Goal: Transaction & Acquisition: Purchase product/service

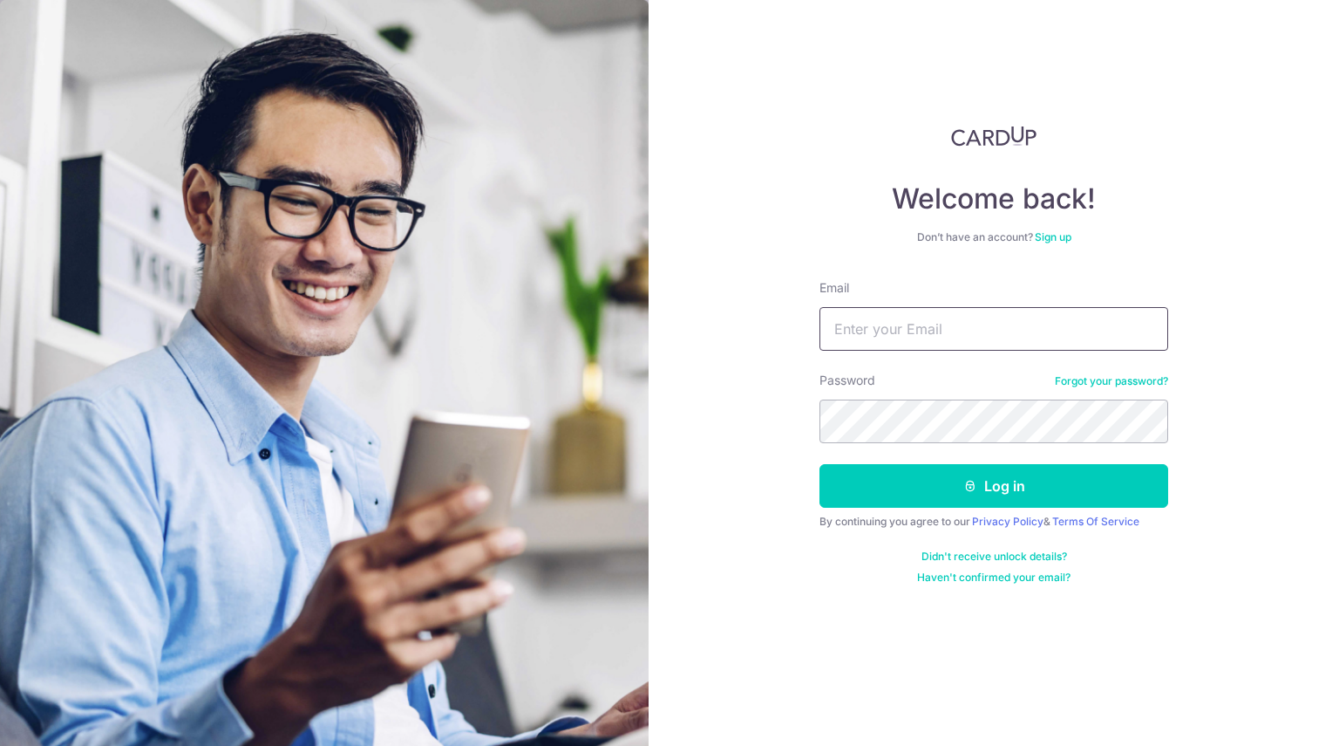
type input "linmingyao84@gmail.com"
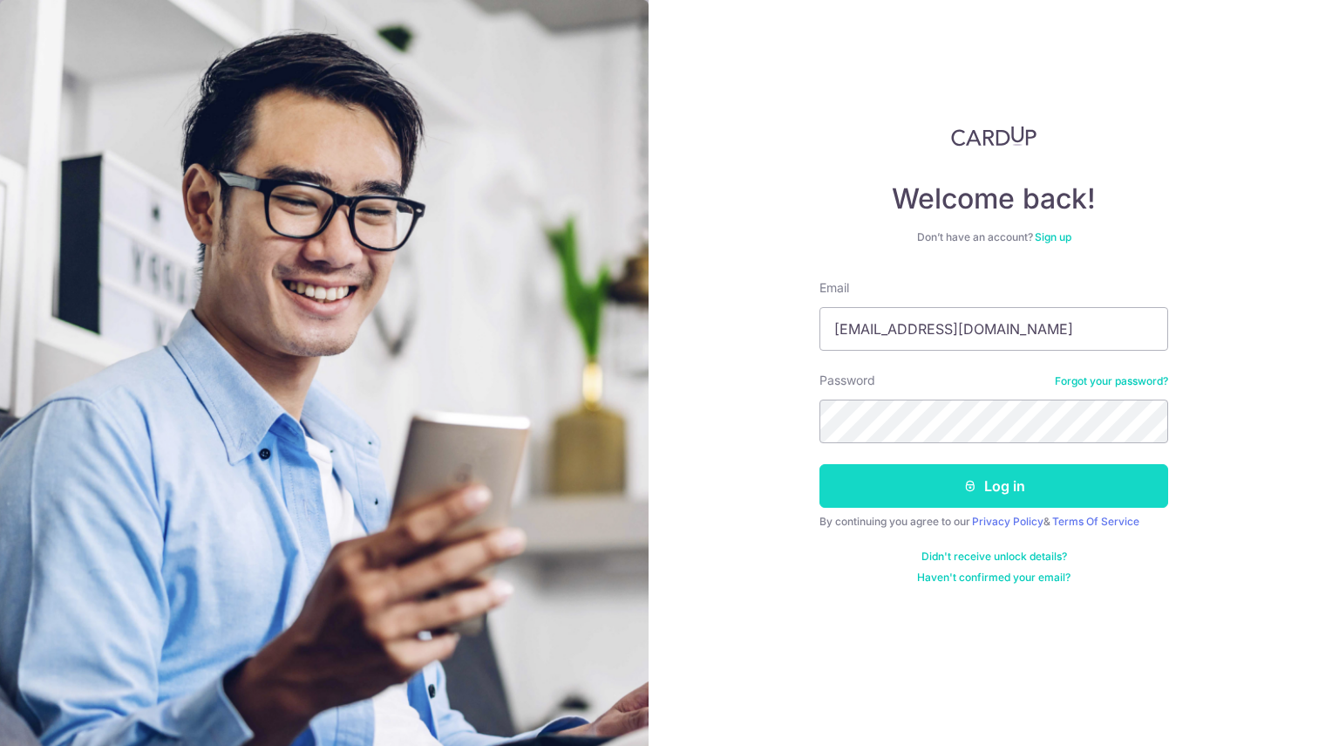
click at [964, 487] on icon "submit" at bounding box center [971, 486] width 14 height 14
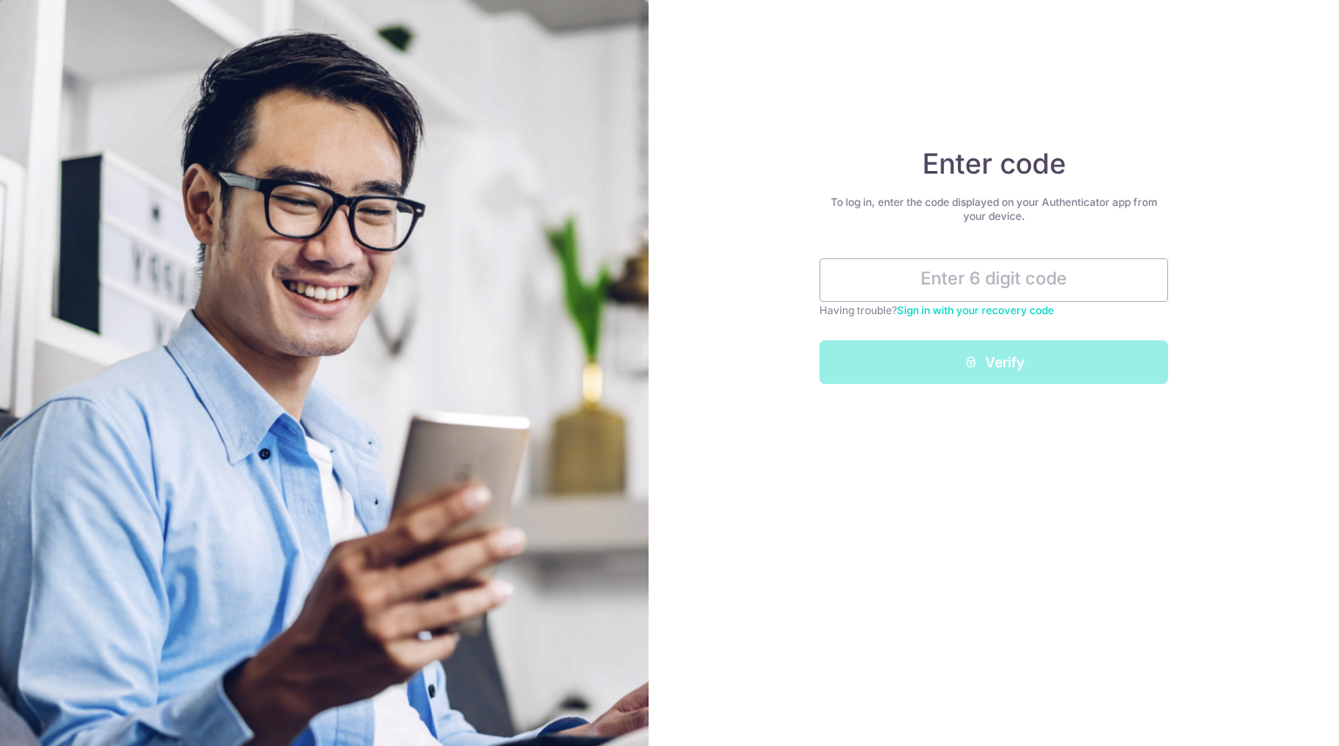
click at [945, 386] on div "Enter code To log in, enter the code displayed on your Authenticator app from y…" at bounding box center [994, 373] width 691 height 746
click at [933, 283] on input "text" at bounding box center [994, 280] width 349 height 44
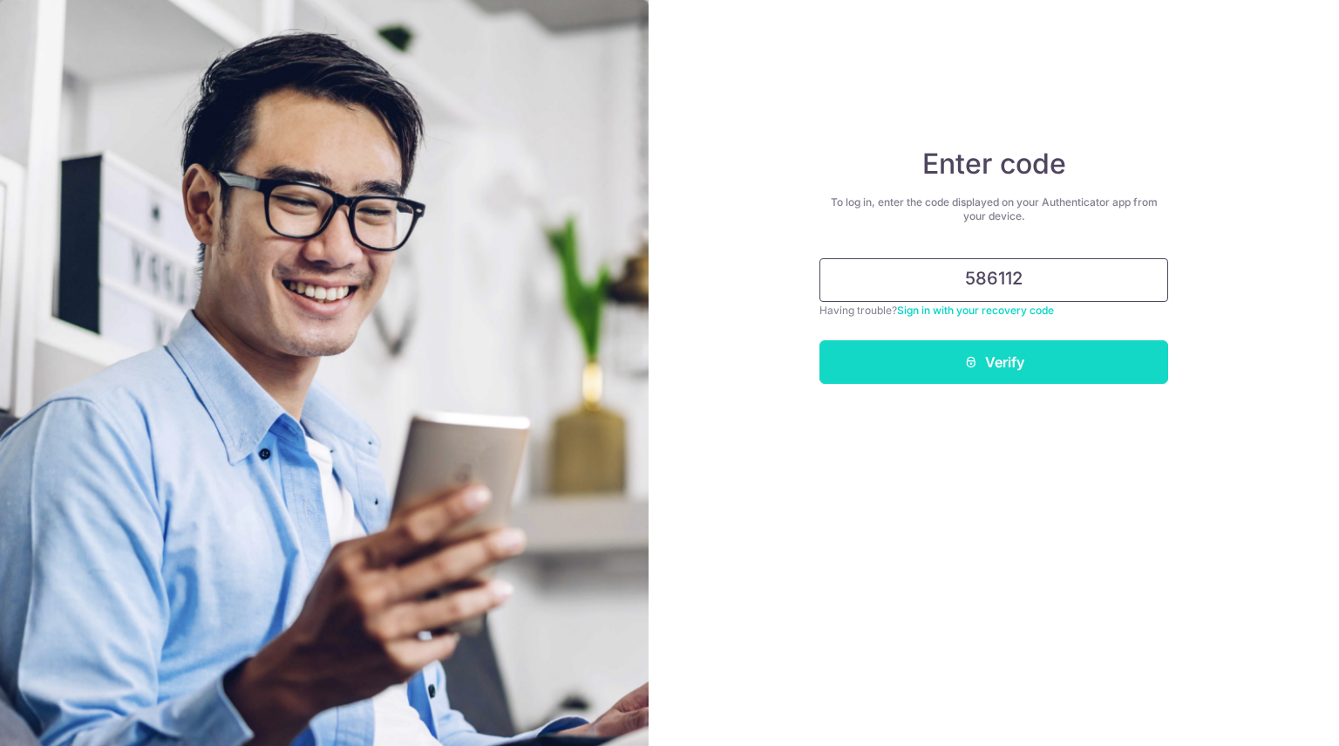
type input "586112"
click at [964, 363] on icon "submit" at bounding box center [971, 362] width 14 height 14
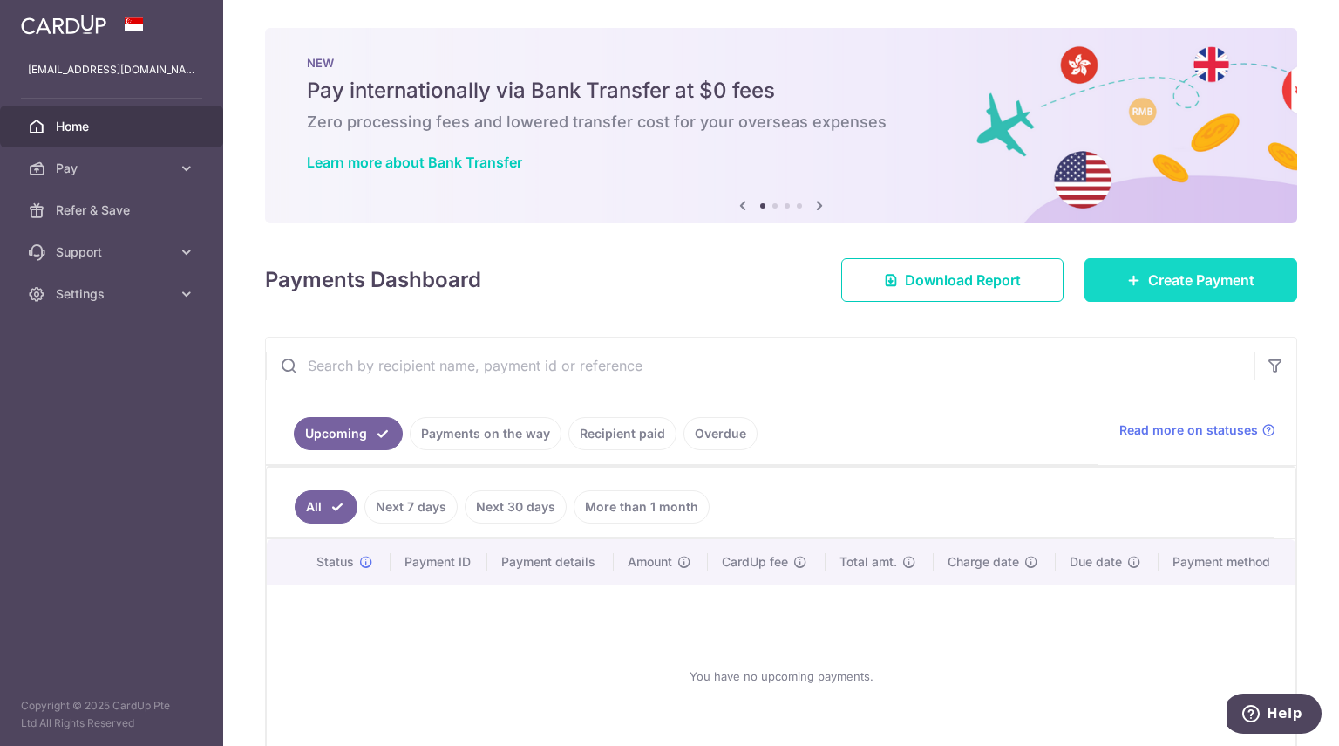
click at [1231, 275] on span "Create Payment" at bounding box center [1201, 279] width 106 height 21
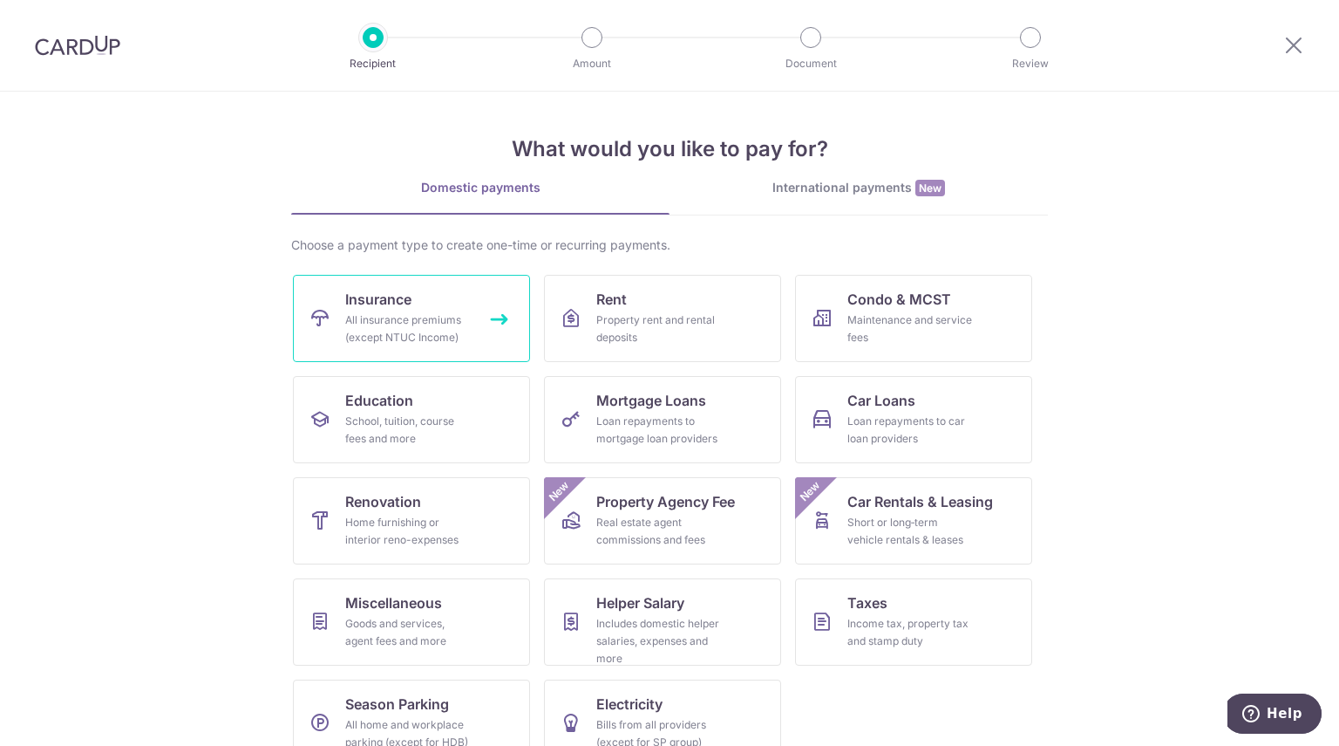
click at [426, 322] on div "All insurance premiums (except NTUC Income)" at bounding box center [408, 328] width 126 height 35
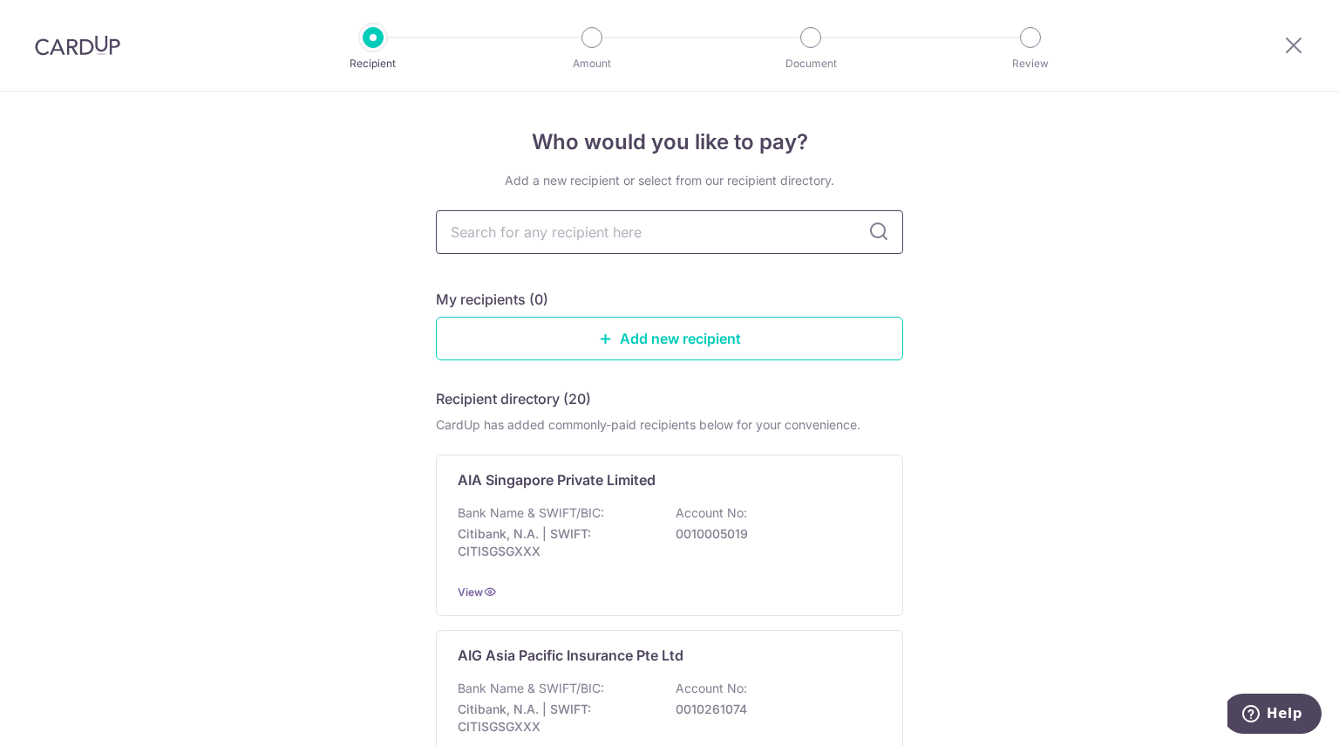
click at [594, 240] on input "text" at bounding box center [669, 232] width 467 height 44
click at [684, 335] on link "Add new recipient" at bounding box center [669, 339] width 467 height 44
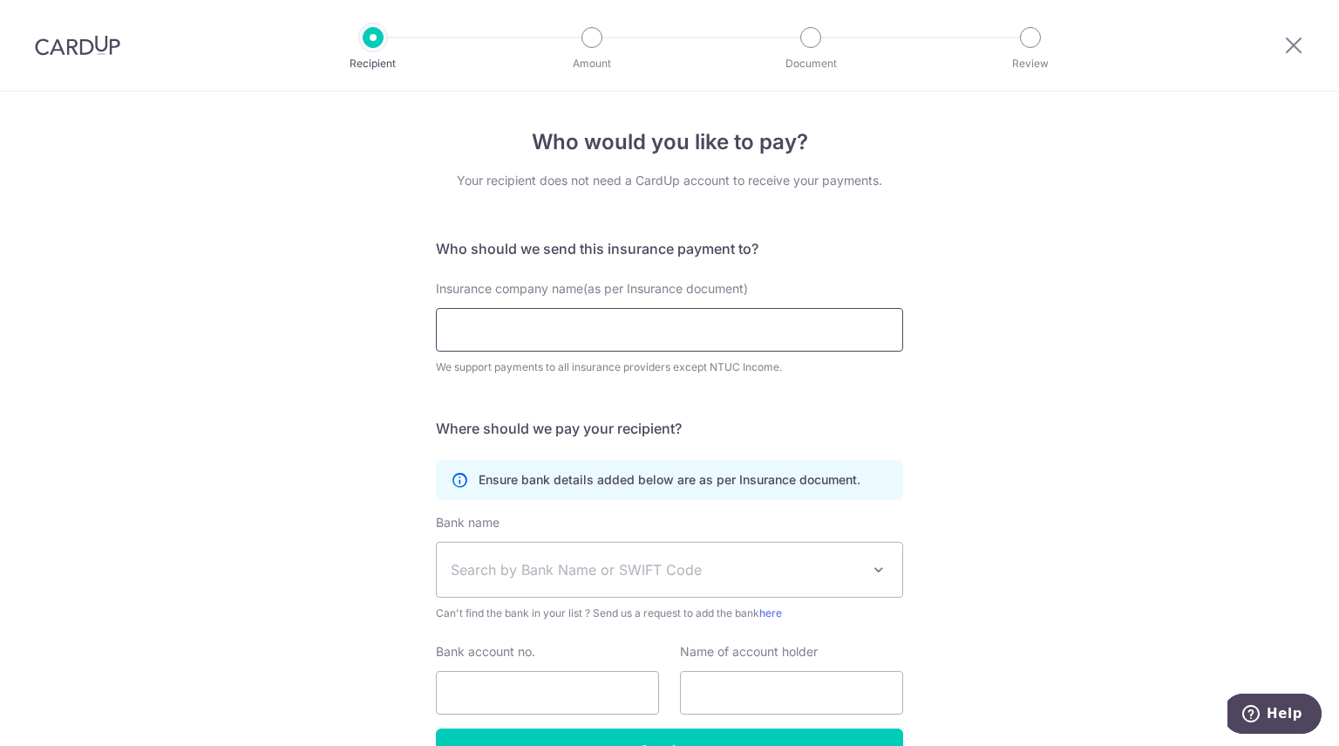
click at [602, 331] on input "Insurance company name(as per Insurance document)" at bounding box center [669, 330] width 467 height 44
type input "A"
click at [605, 343] on input "Insurance company name(as per Insurance document)" at bounding box center [669, 330] width 467 height 44
paste input "AIA Singapore"
type input "AIA Singapore"
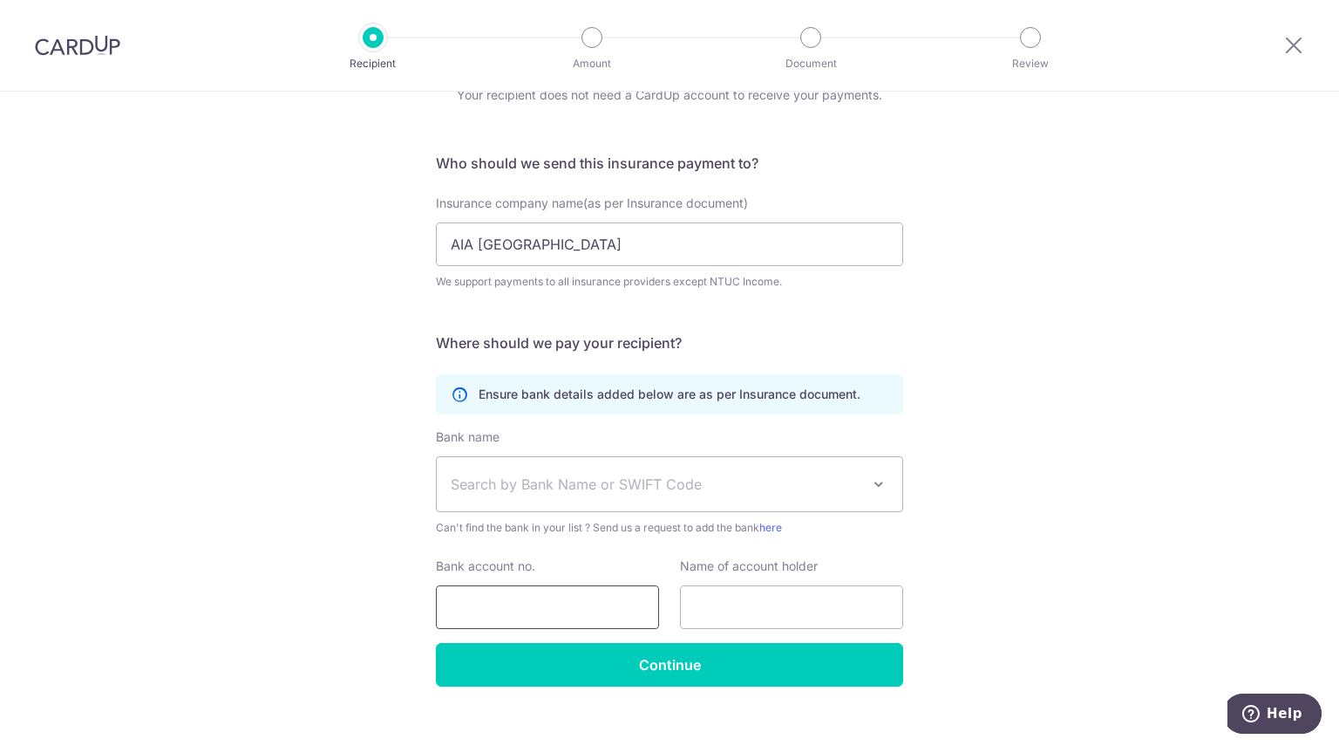
scroll to position [106, 0]
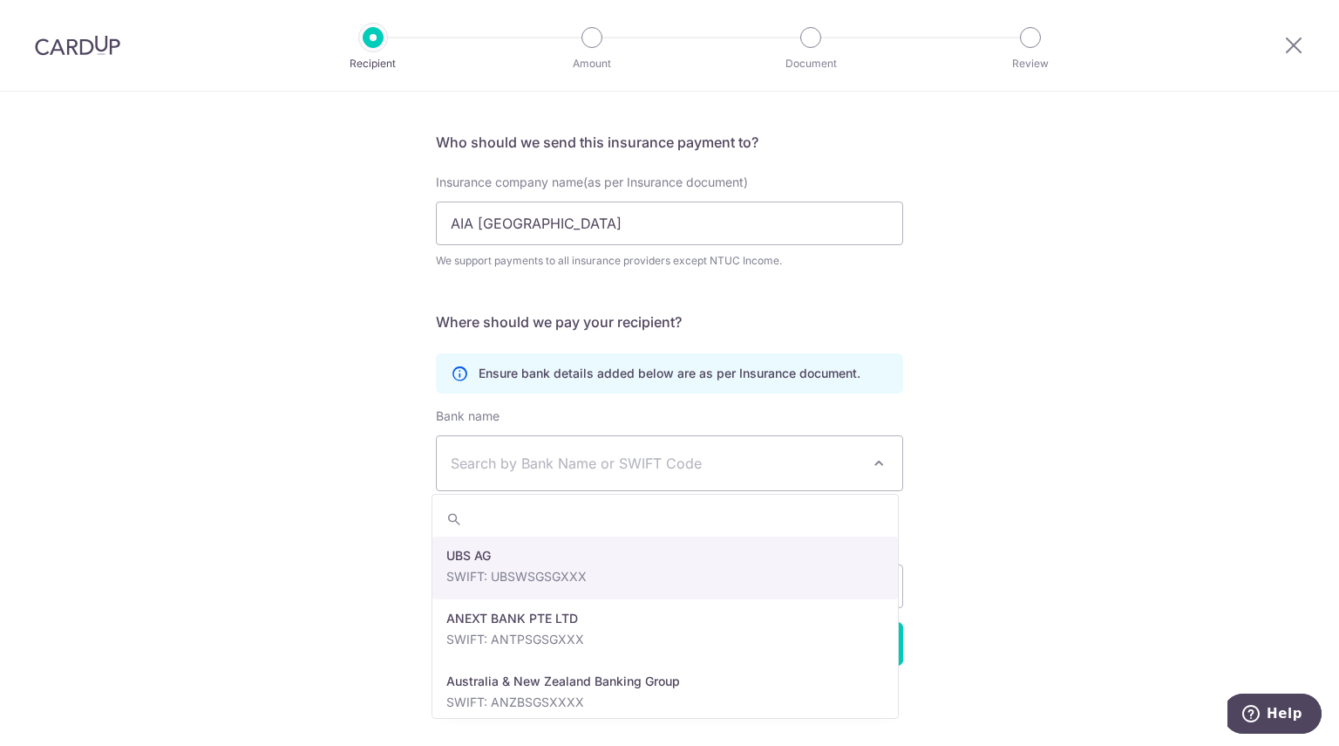
click at [575, 463] on span "Search by Bank Name or SWIFT Code" at bounding box center [656, 463] width 410 height 21
click at [1081, 402] on div "Who would you like to pay? Your recipient does not need a CardUp account to rec…" at bounding box center [669, 366] width 1339 height 762
click at [628, 477] on span "Search by Bank Name or SWIFT Code" at bounding box center [670, 463] width 466 height 54
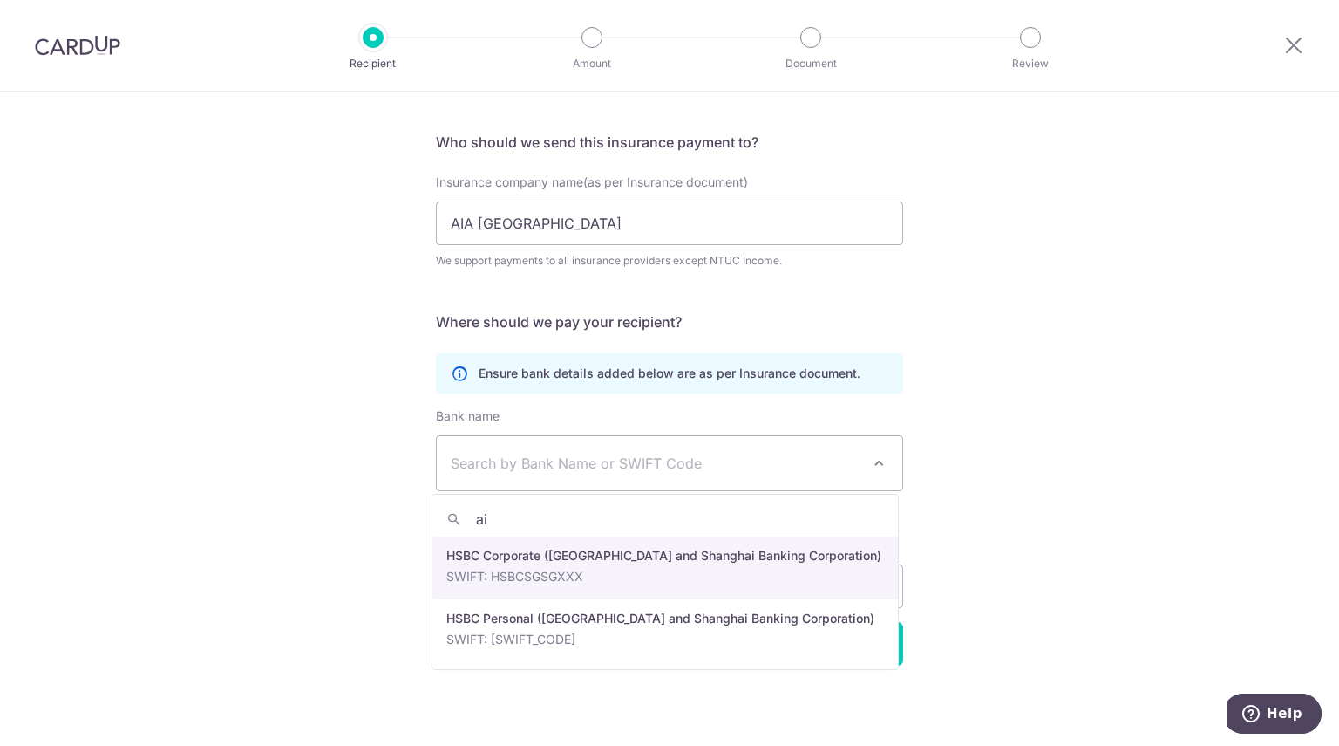
type input "a"
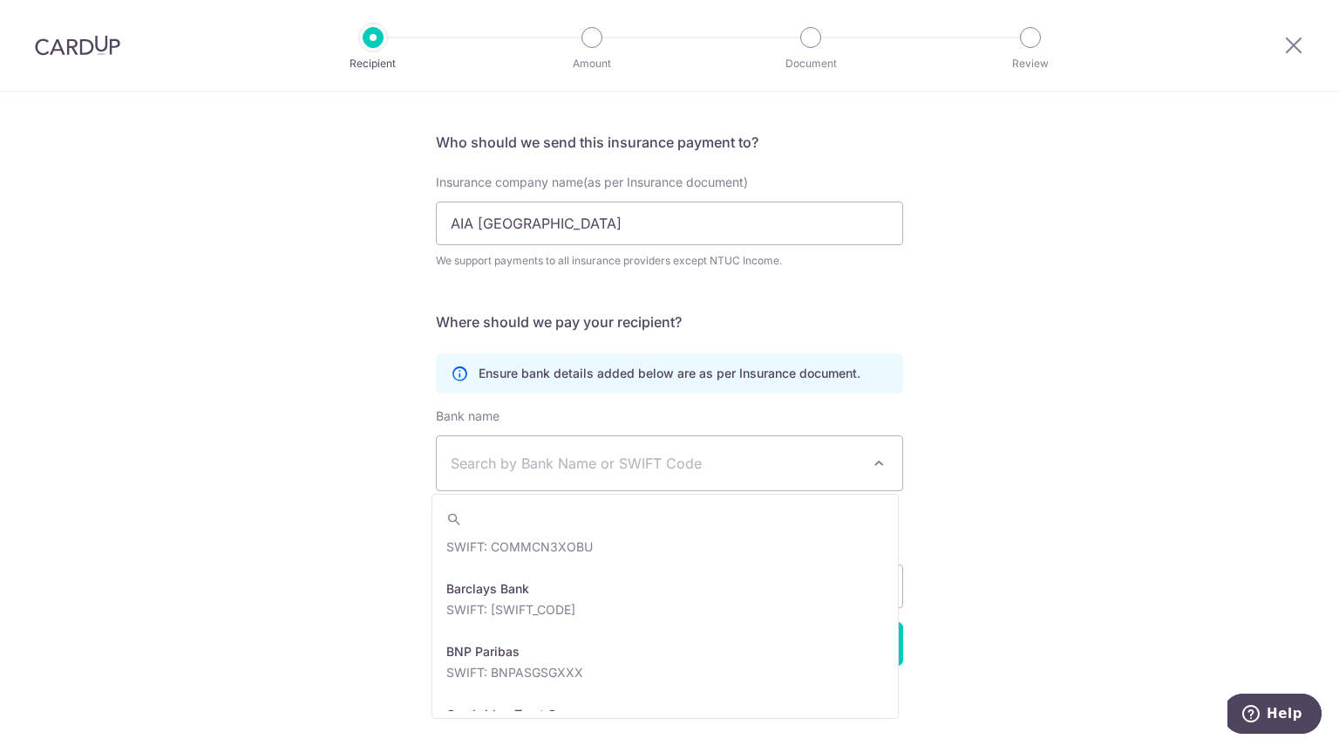
scroll to position [410, 0]
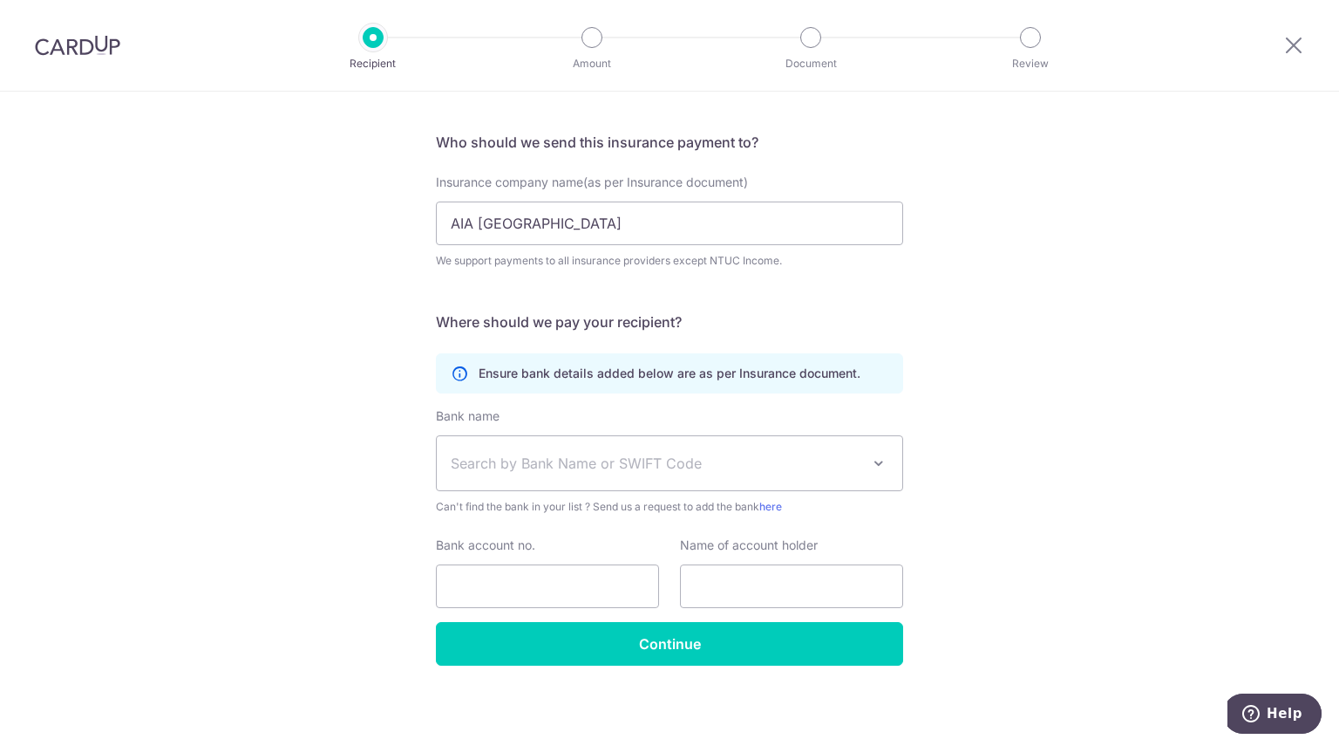
click at [1282, 523] on div "Who would you like to pay? Your recipient does not need a CardUp account to rec…" at bounding box center [669, 366] width 1339 height 762
click at [524, 378] on p "Ensure bank details added below are as per Insurance document." at bounding box center [670, 373] width 382 height 17
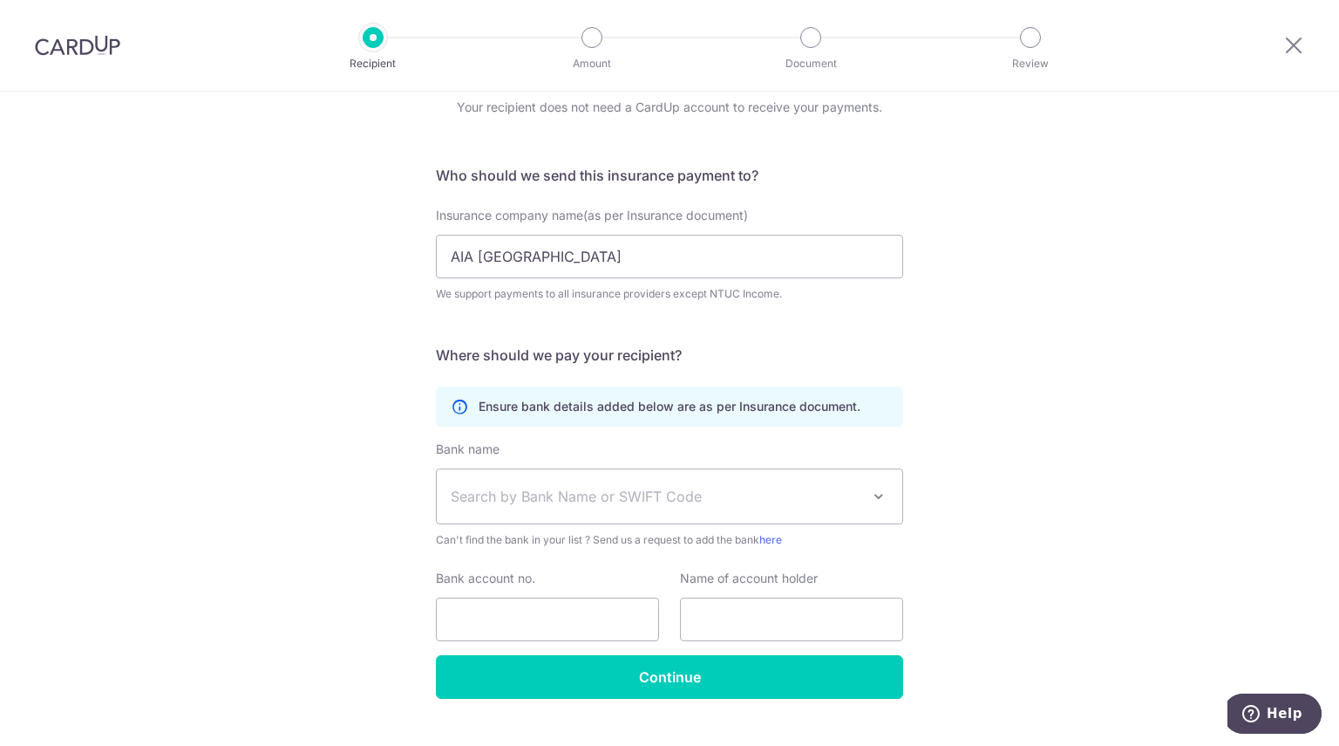
scroll to position [0, 0]
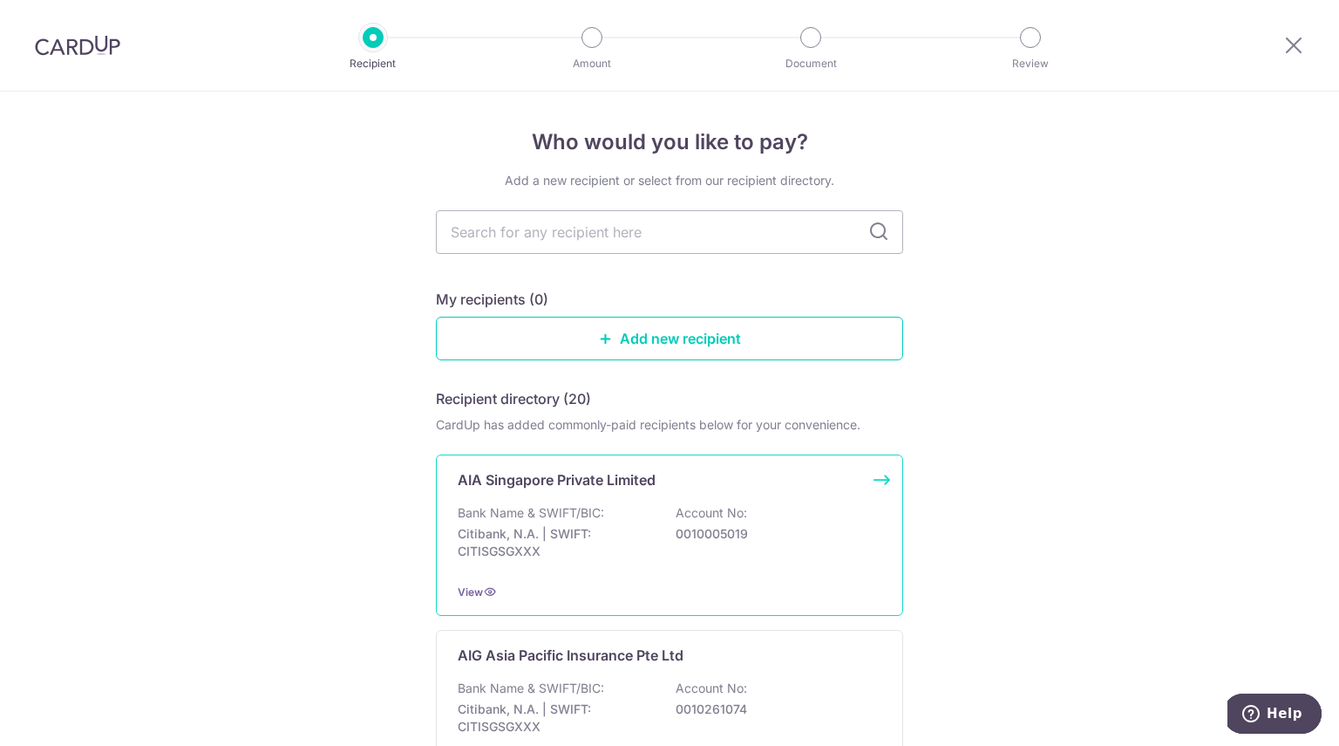
click at [788, 533] on p "0010005019" at bounding box center [773, 533] width 195 height 17
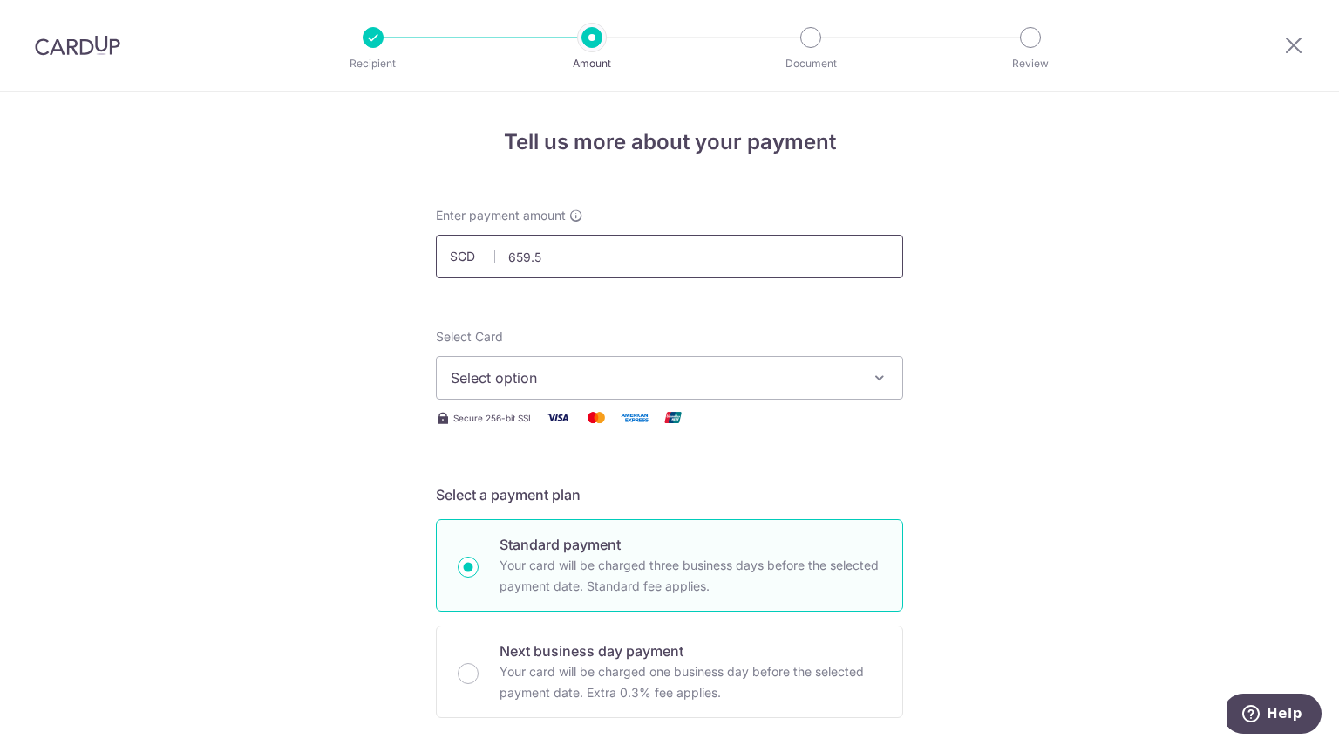
type input "659.50"
click at [483, 378] on span "Select option" at bounding box center [654, 377] width 406 height 21
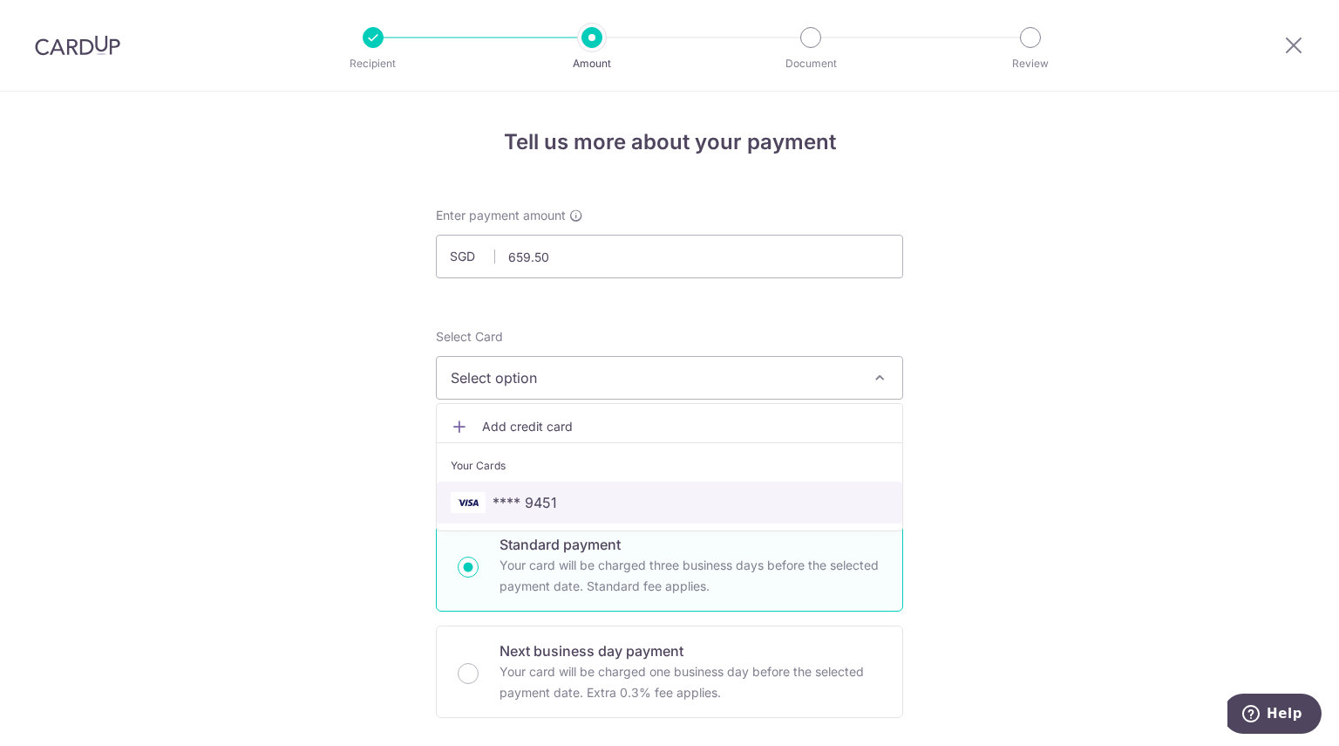
click at [524, 487] on link "**** 9451" at bounding box center [670, 502] width 466 height 42
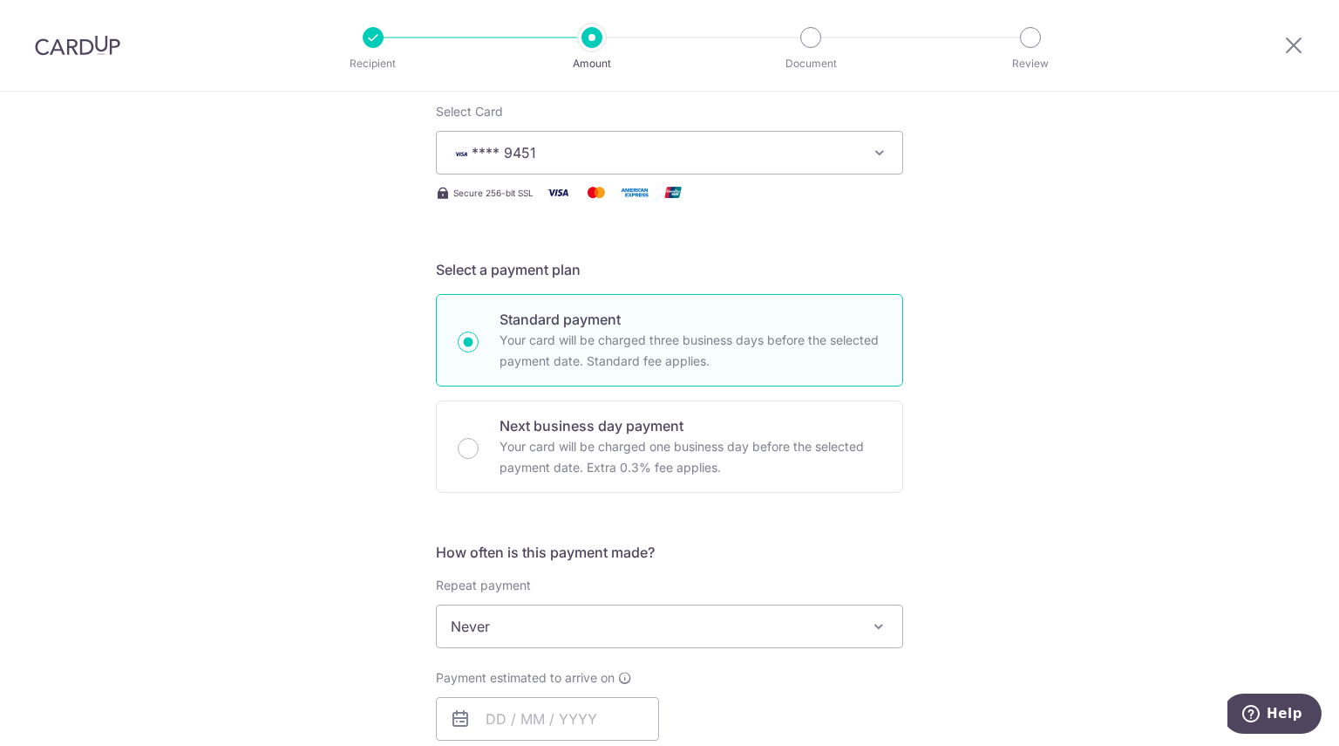
scroll to position [358, 0]
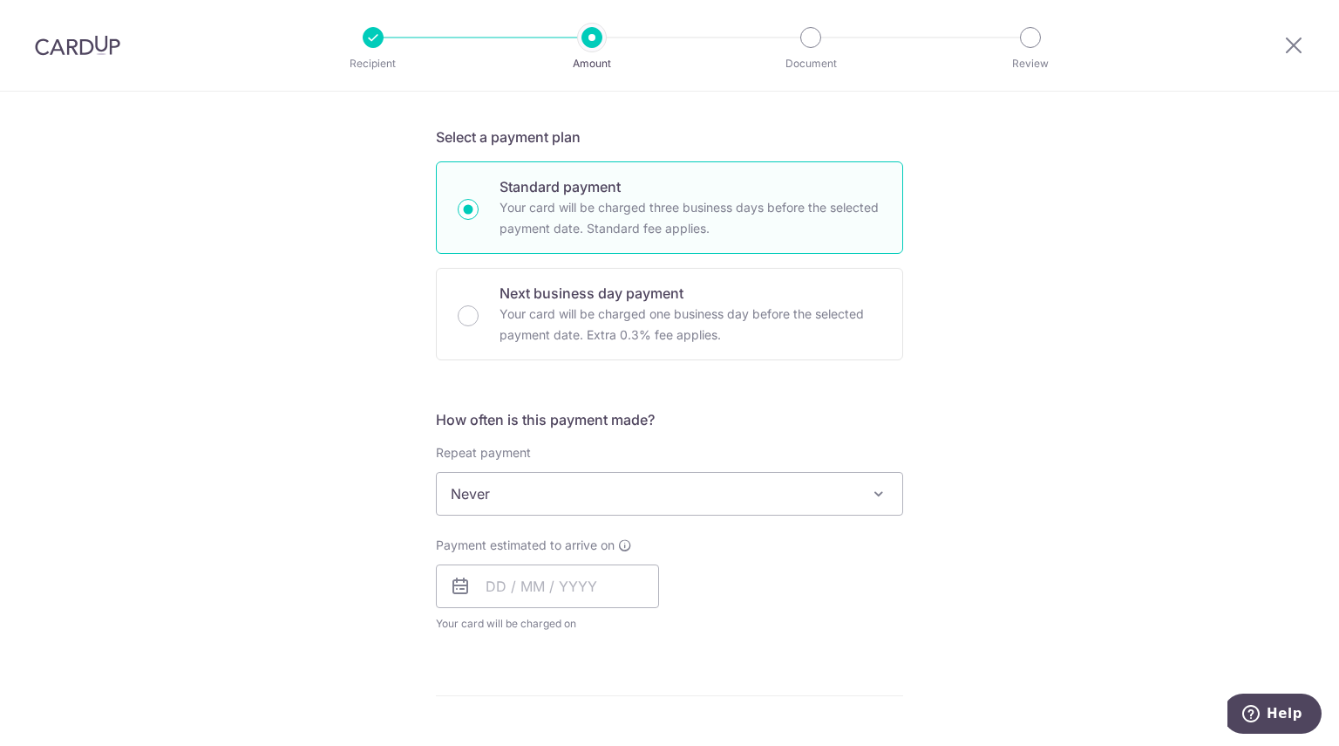
click at [591, 507] on span "Never" at bounding box center [670, 494] width 466 height 42
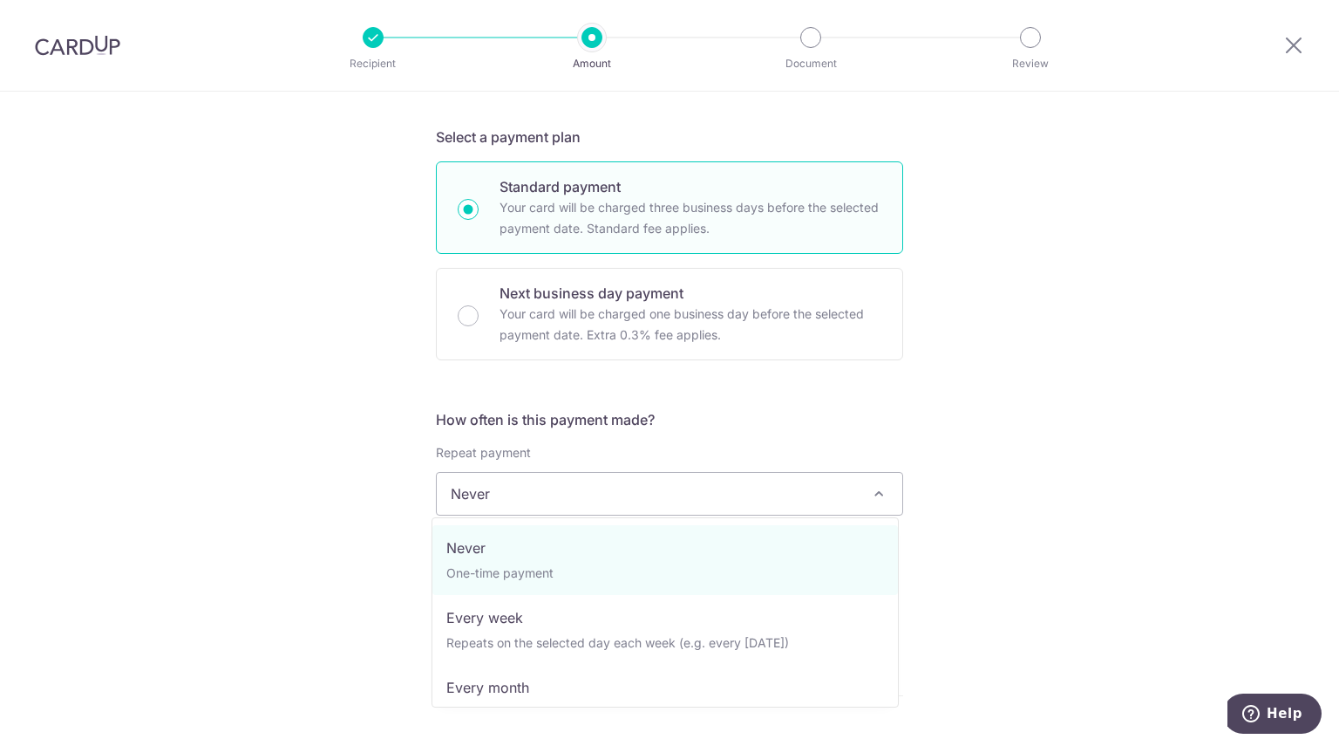
click at [856, 423] on h5 "How often is this payment made?" at bounding box center [669, 419] width 467 height 21
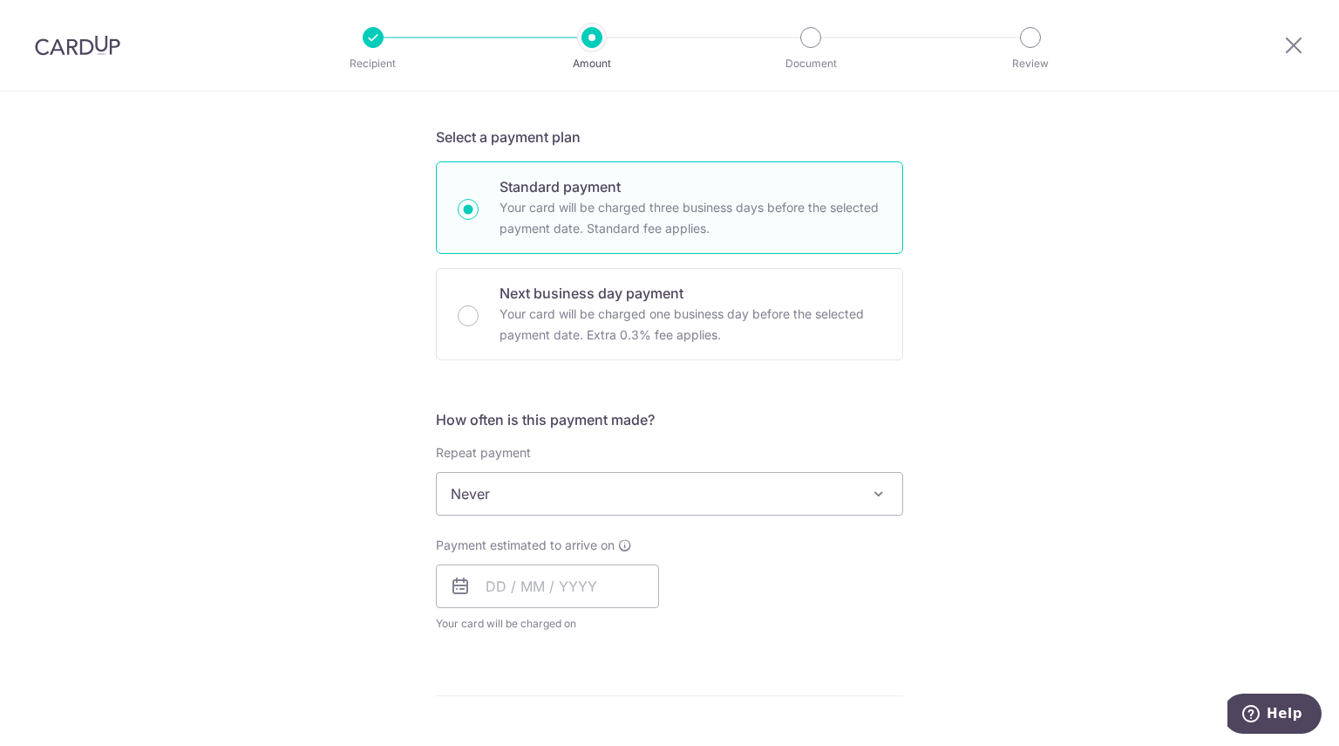
scroll to position [591, 0]
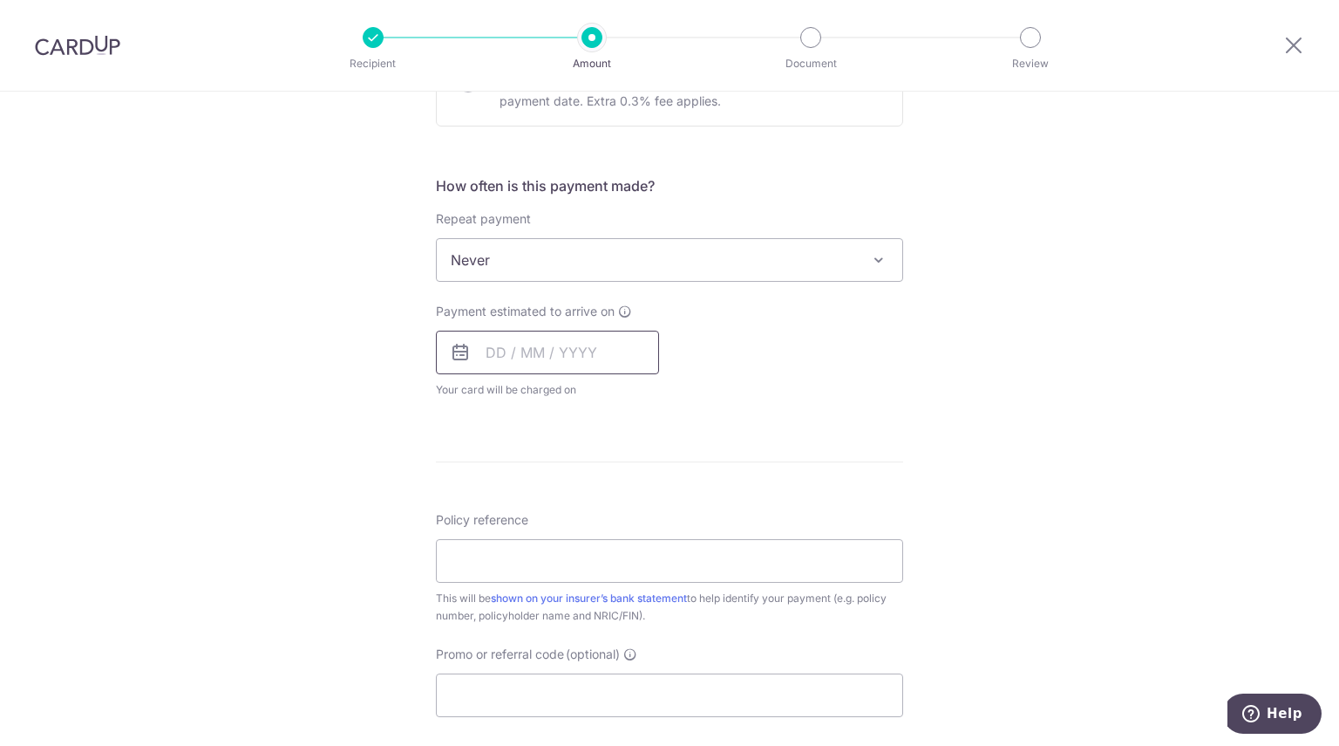
click at [515, 351] on input "text" at bounding box center [547, 353] width 223 height 44
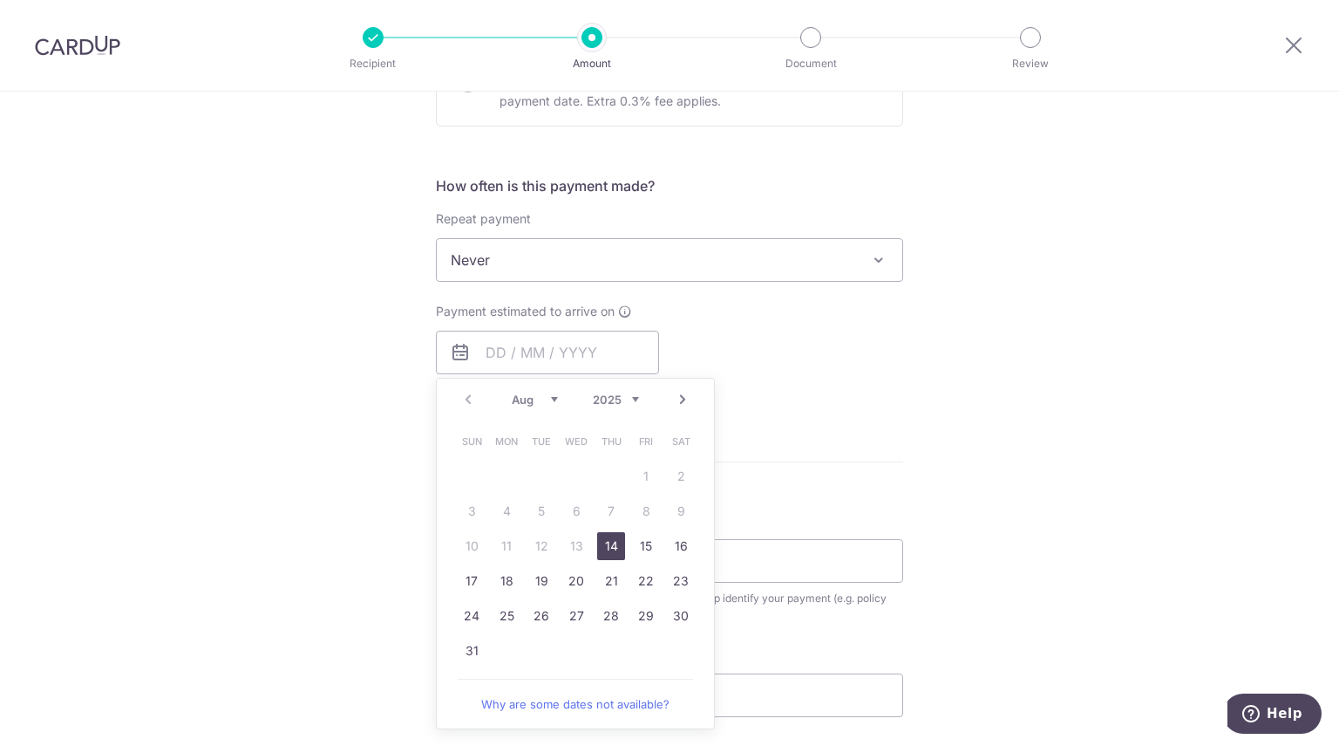
drag, startPoint x: 485, startPoint y: 393, endPoint x: 449, endPoint y: 390, distance: 35.9
click at [484, 393] on div "Prev Next Aug Sep Oct Nov Dec 2025 2026 2027 2028 2029 2030 2031 2032 2033 2034…" at bounding box center [575, 399] width 277 height 42
click at [634, 542] on link "15" at bounding box center [646, 546] width 28 height 28
type input "[DATE]"
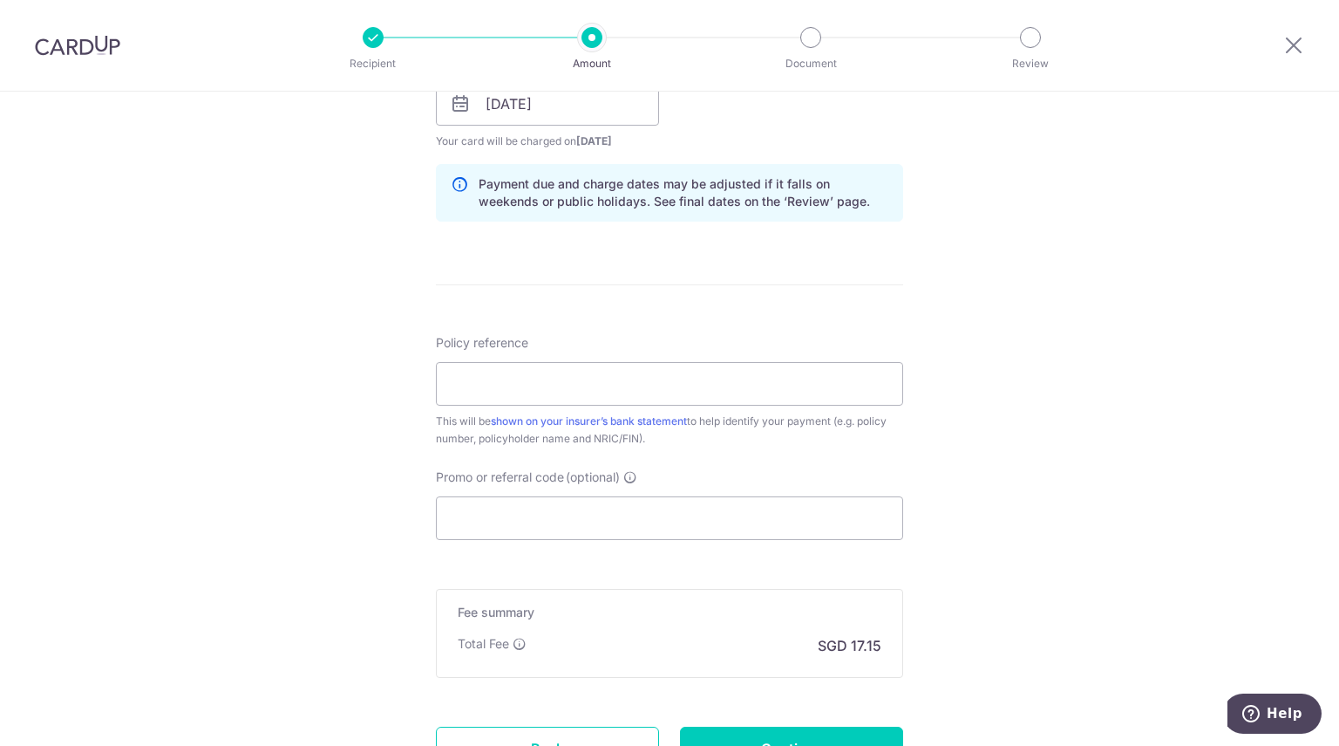
scroll to position [841, 0]
click at [579, 386] on input "Policy reference" at bounding box center [669, 383] width 467 height 44
paste input "L545602620"
type input "L545602620"
click at [665, 497] on div "Policy reference L545602620 This will be shown on your insurer’s bank statement…" at bounding box center [669, 436] width 467 height 206
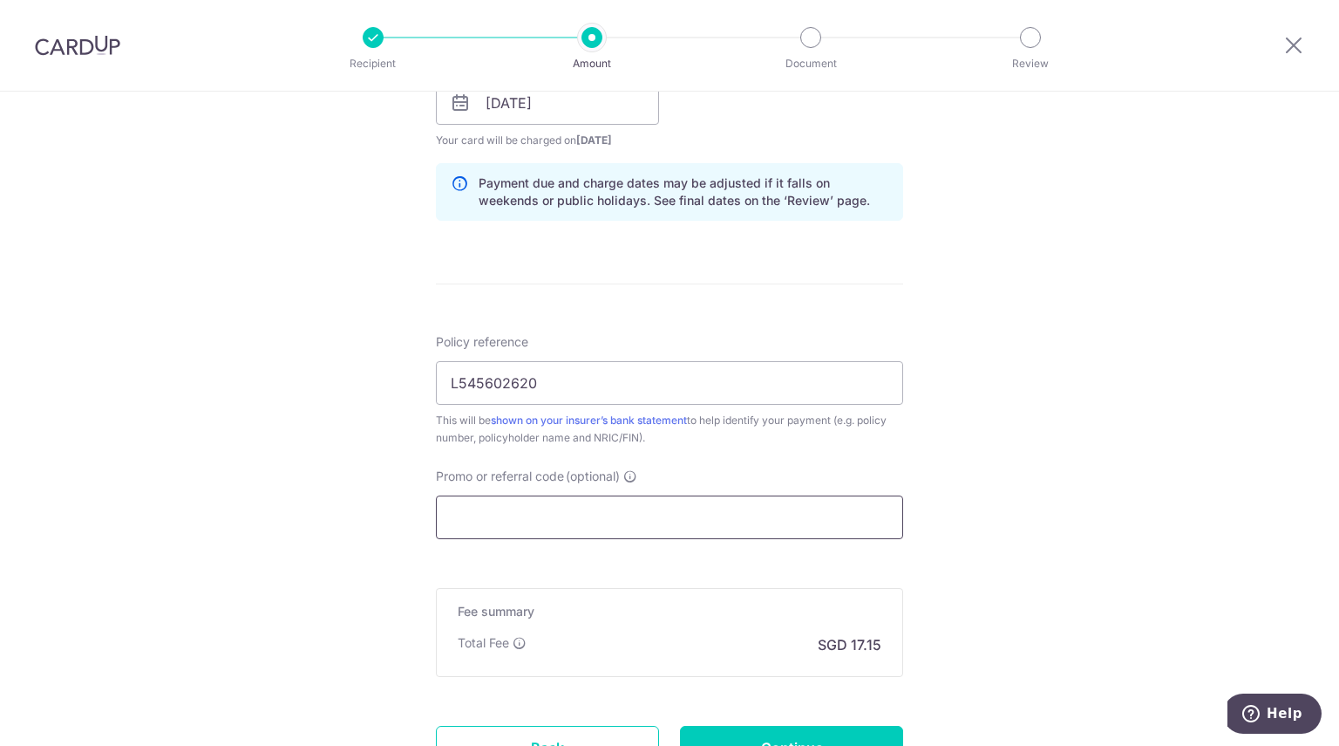
click at [577, 520] on input "Promo or referral code (optional)" at bounding box center [669, 517] width 467 height 44
paste input "MILELION"
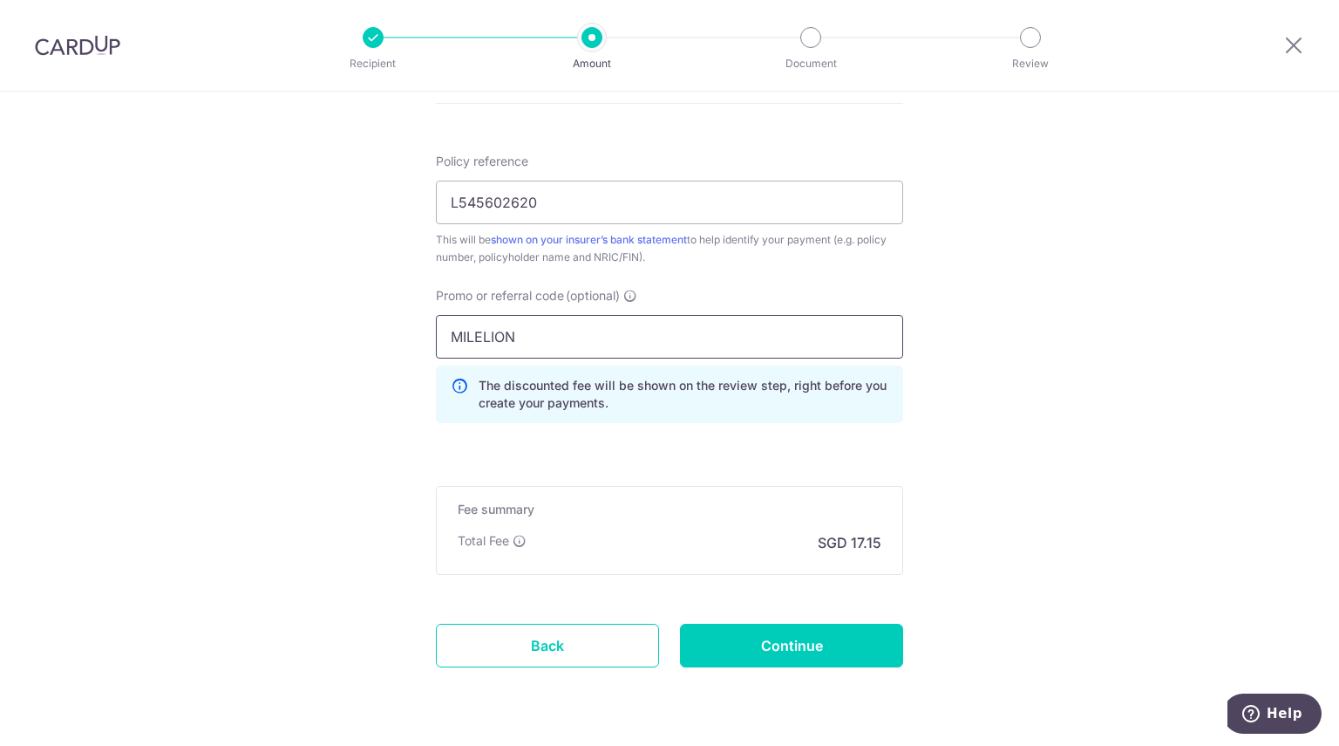
scroll to position [1068, 0]
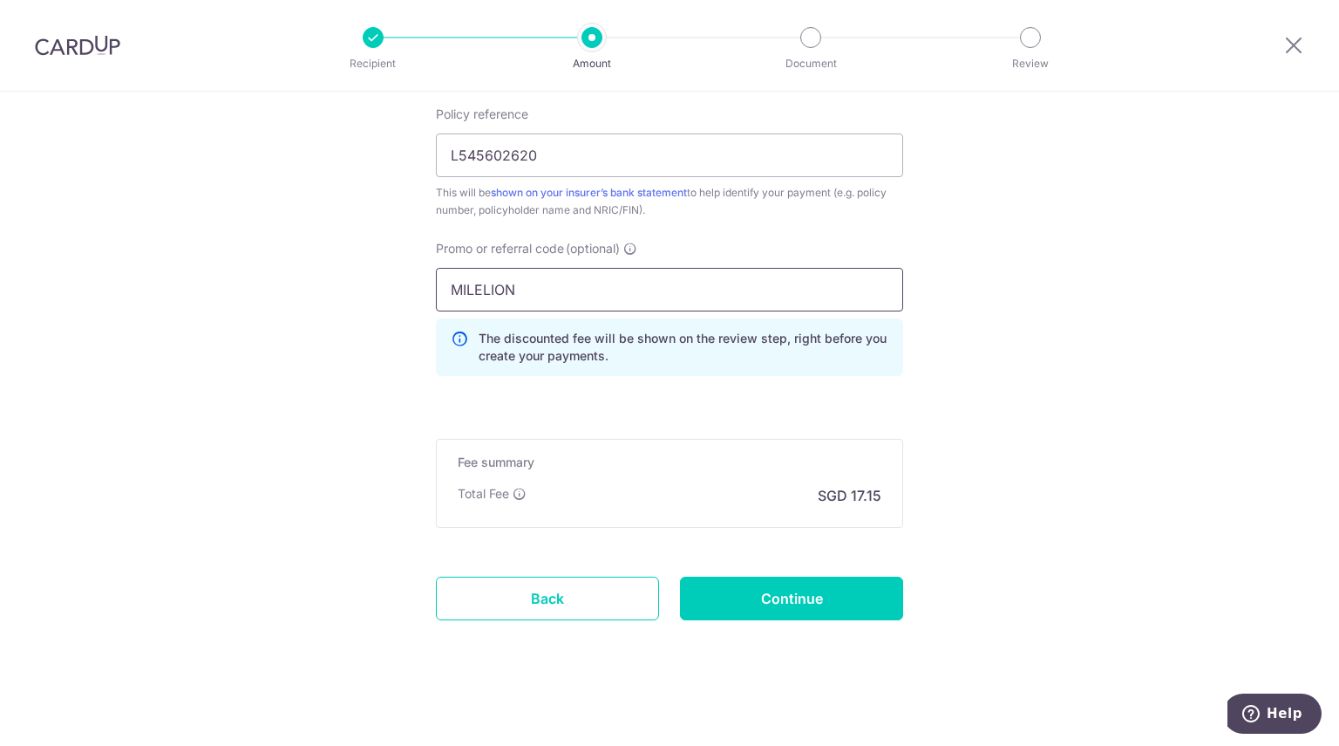
type input "MILELION"
click at [776, 587] on input "Continue" at bounding box center [791, 598] width 223 height 44
type input "Create Schedule"
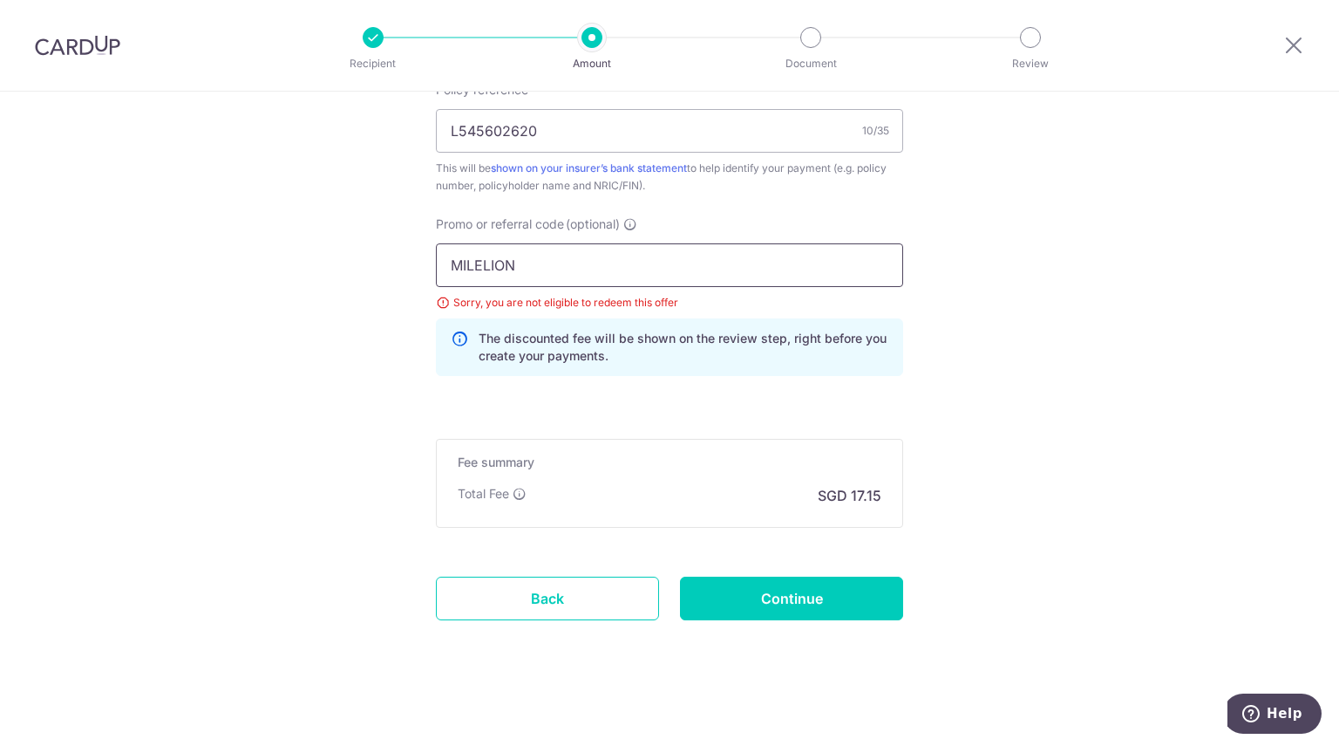
drag, startPoint x: 576, startPoint y: 266, endPoint x: 276, endPoint y: 224, distance: 303.7
paste input "OFF225"
type input "OFF225"
click at [750, 588] on input "Continue" at bounding box center [791, 598] width 223 height 44
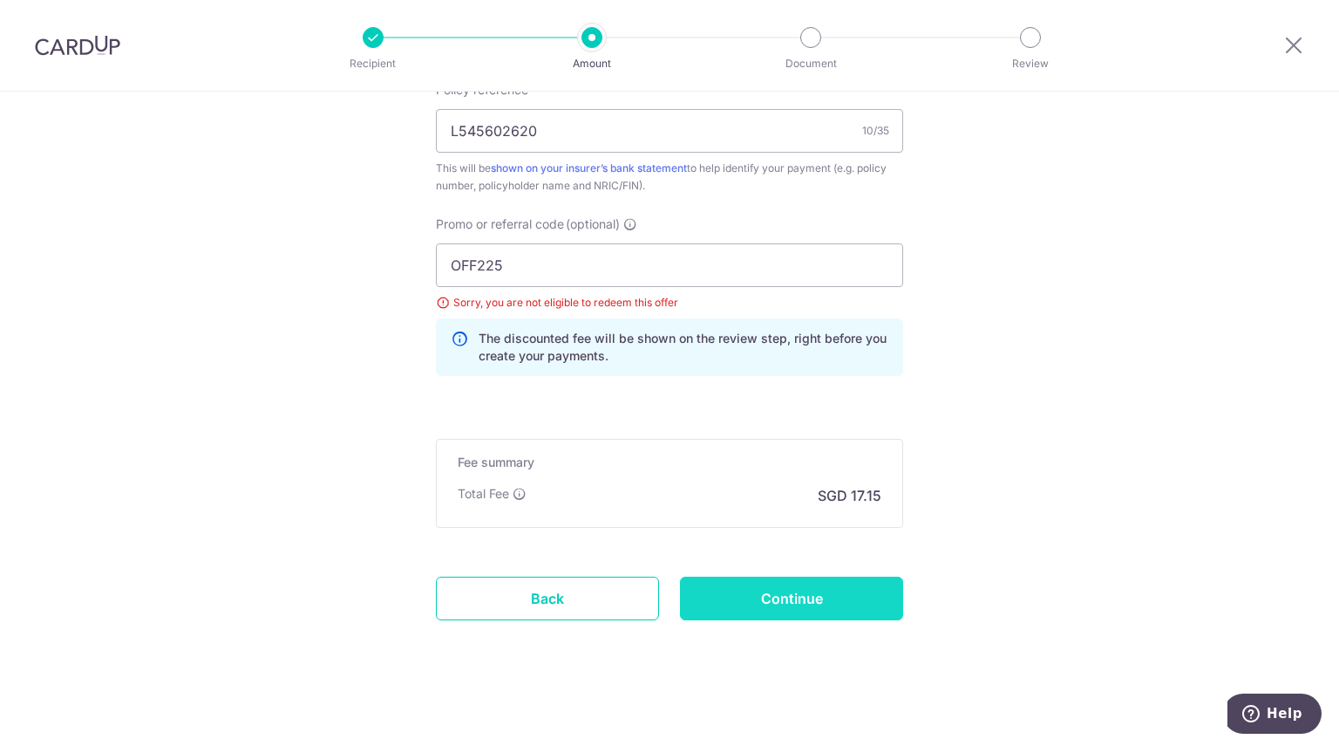
type input "Update Schedule"
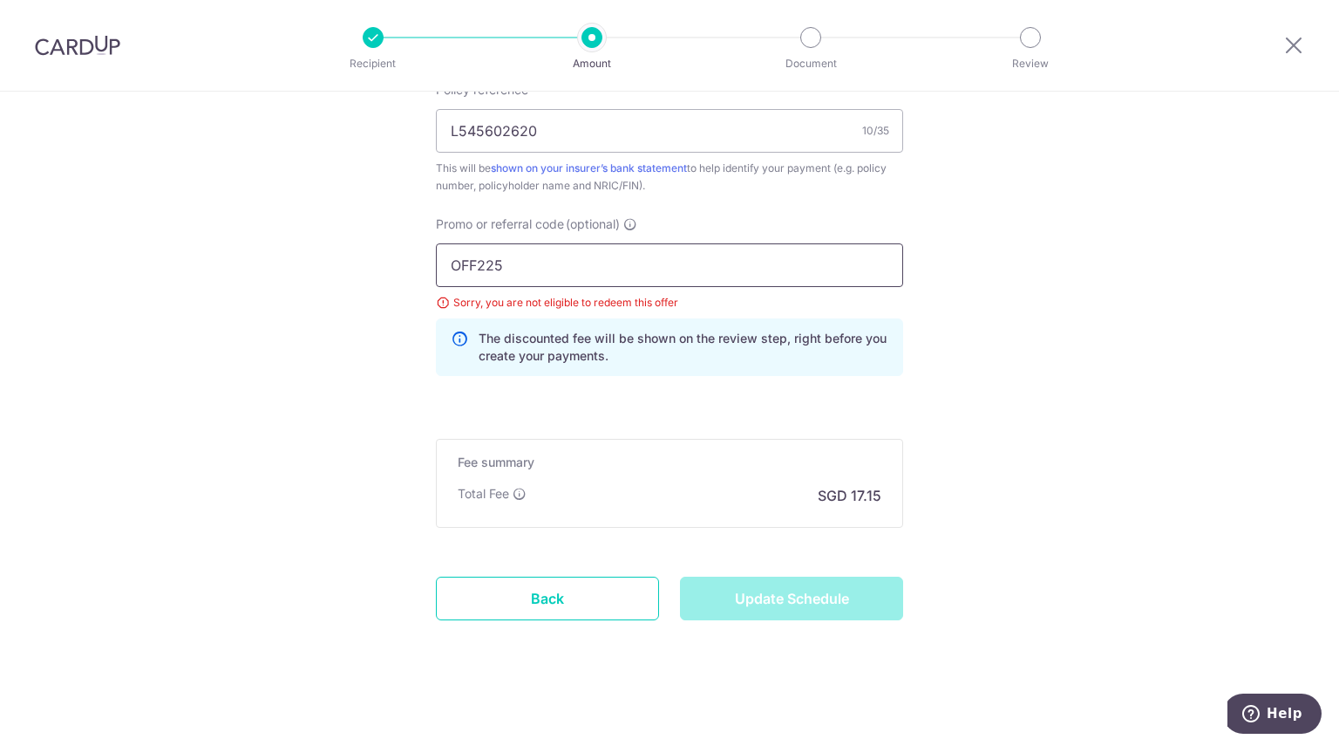
click at [562, 278] on input "OFF225" at bounding box center [669, 265] width 467 height 44
click at [571, 264] on input "OFF225" at bounding box center [669, 265] width 467 height 44
